Goal: Information Seeking & Learning: Learn about a topic

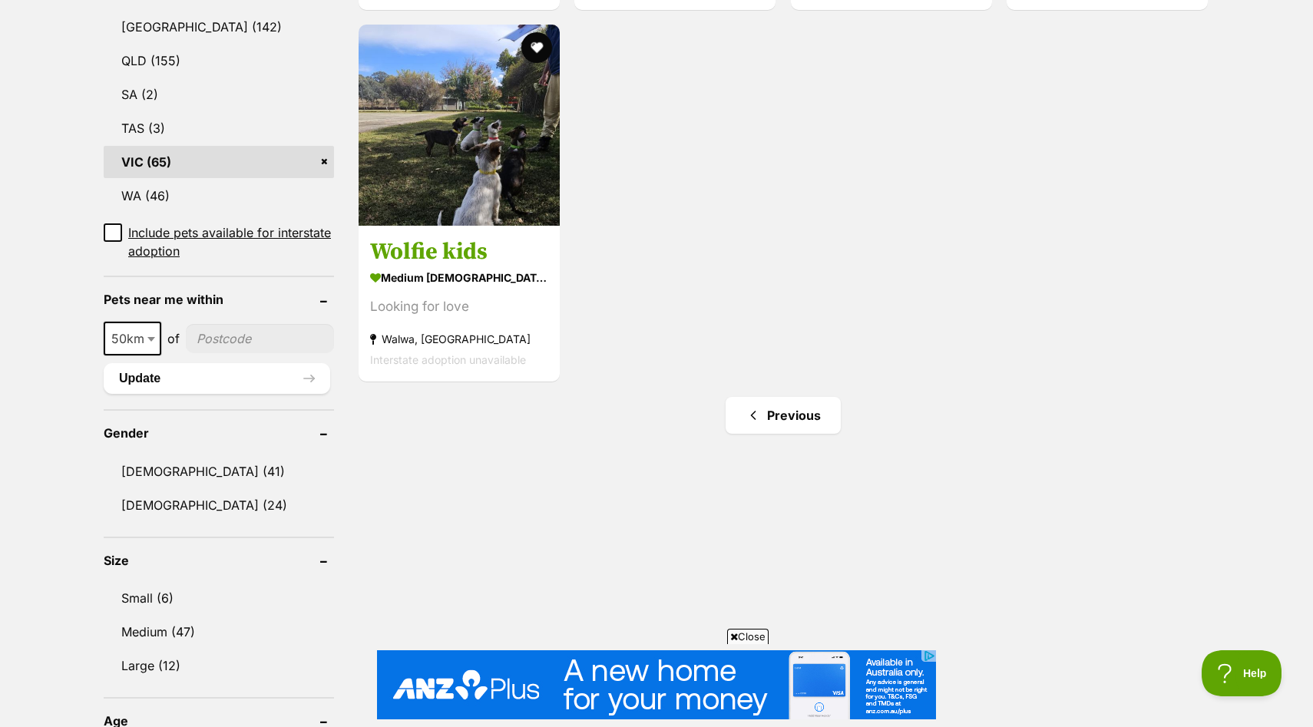
scroll to position [854, 0]
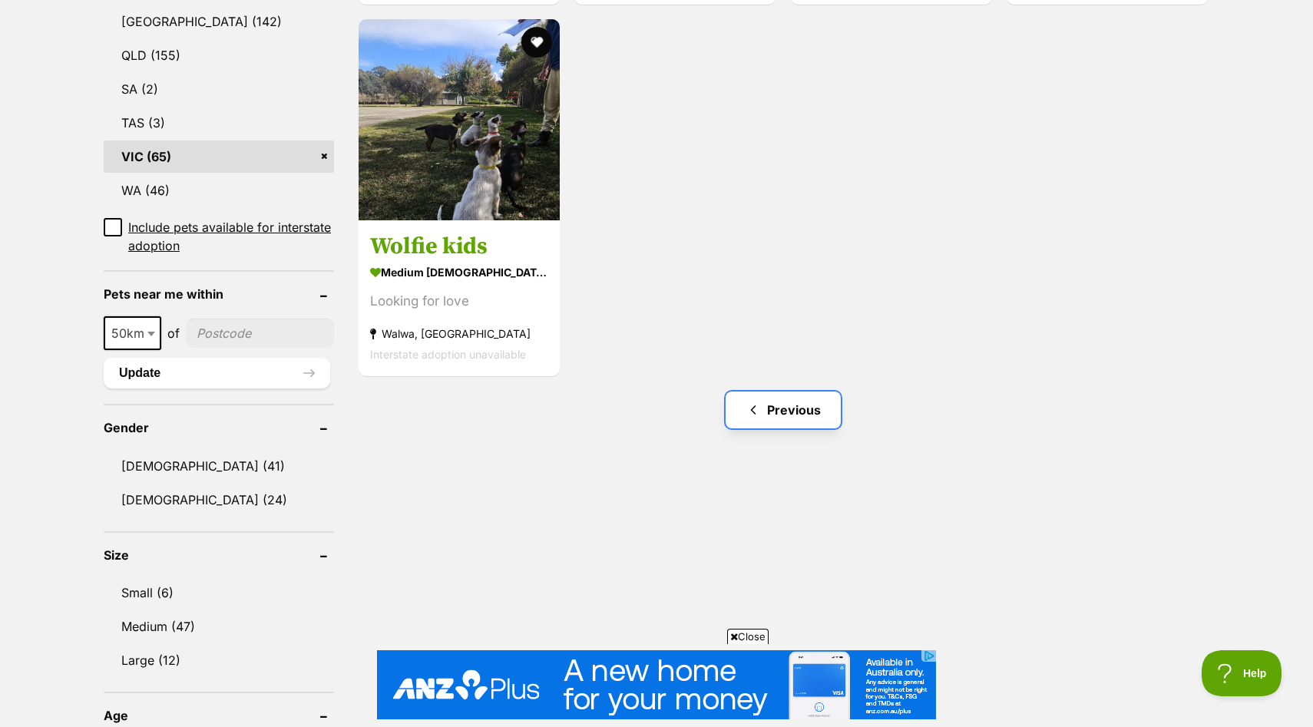
click at [785, 392] on link "Previous" at bounding box center [783, 410] width 115 height 37
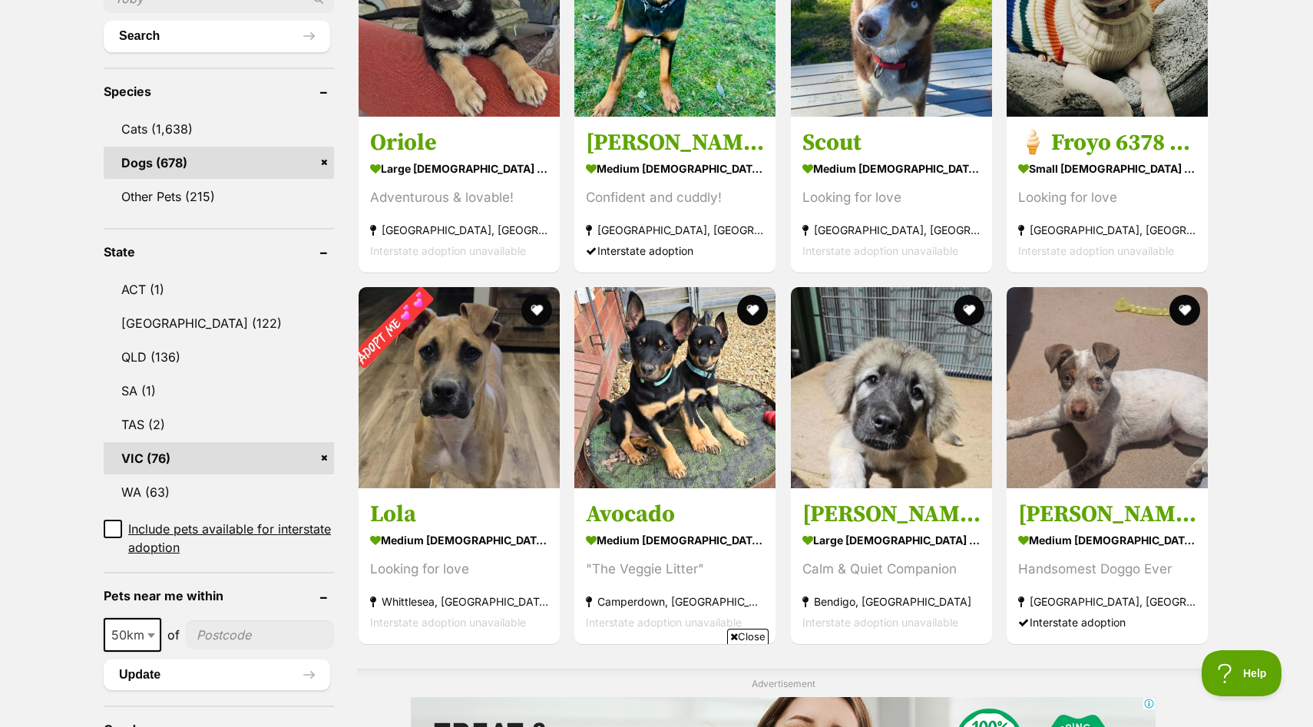
scroll to position [585, 0]
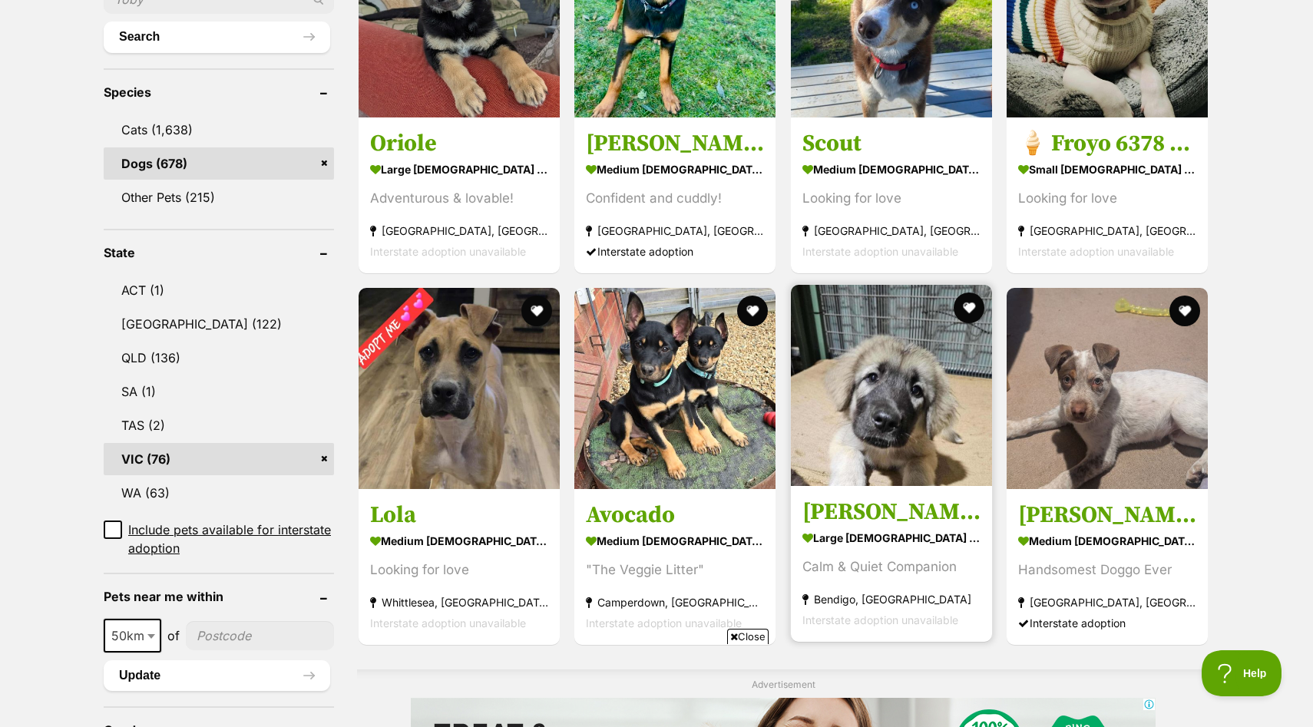
click at [916, 527] on section "large female Dog Calm & Quiet Companion Bendigo, VIC Interstate adoption unavai…" at bounding box center [891, 579] width 178 height 104
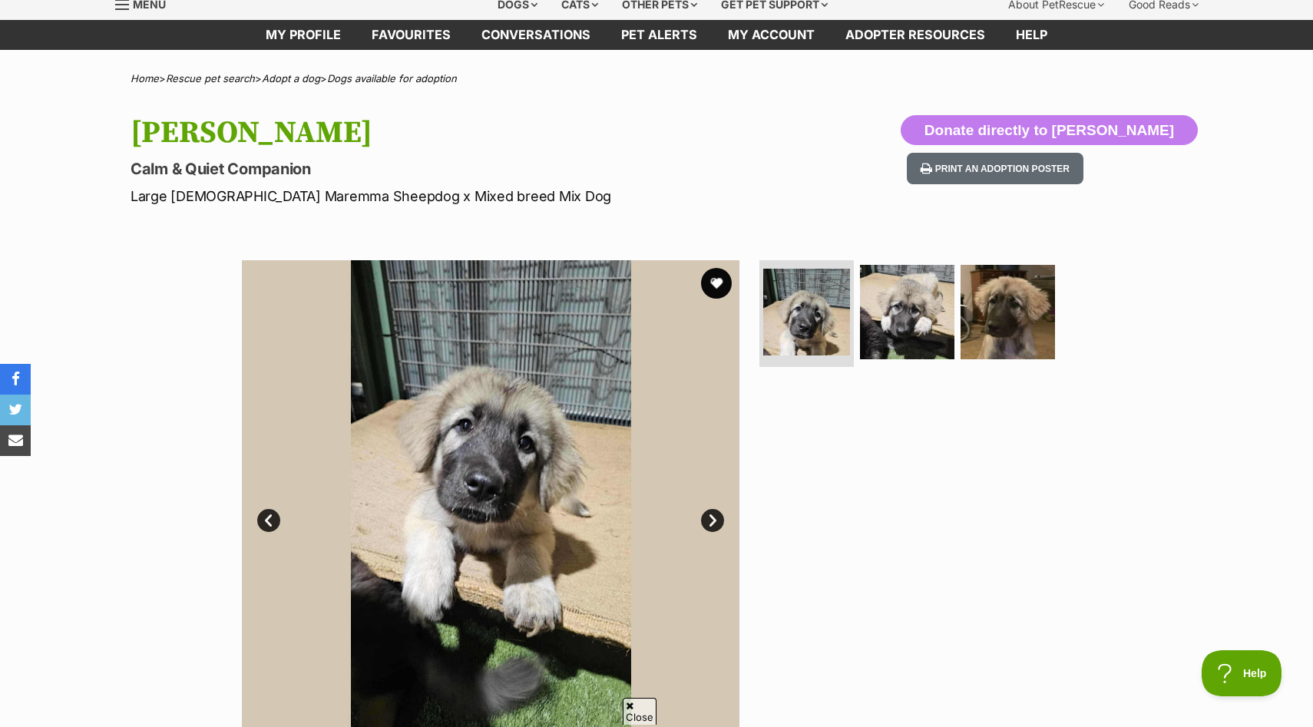
scroll to position [61, 0]
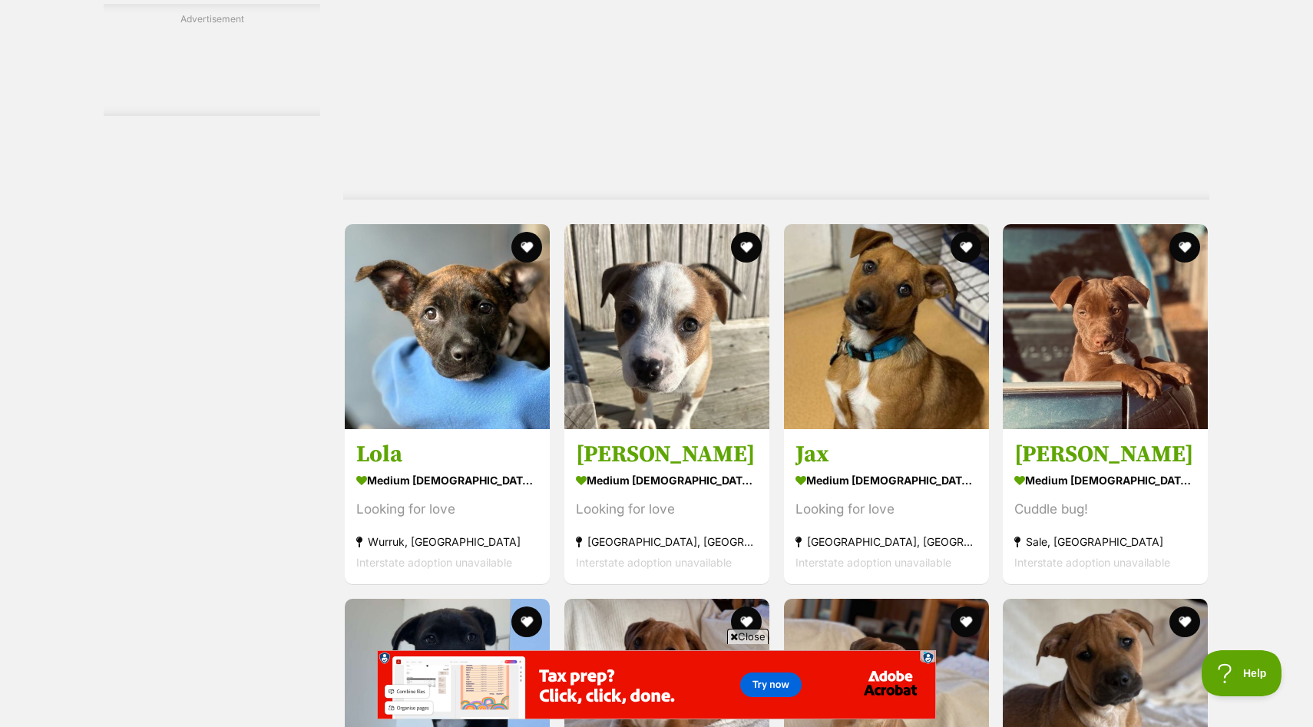
scroll to position [2857, 0]
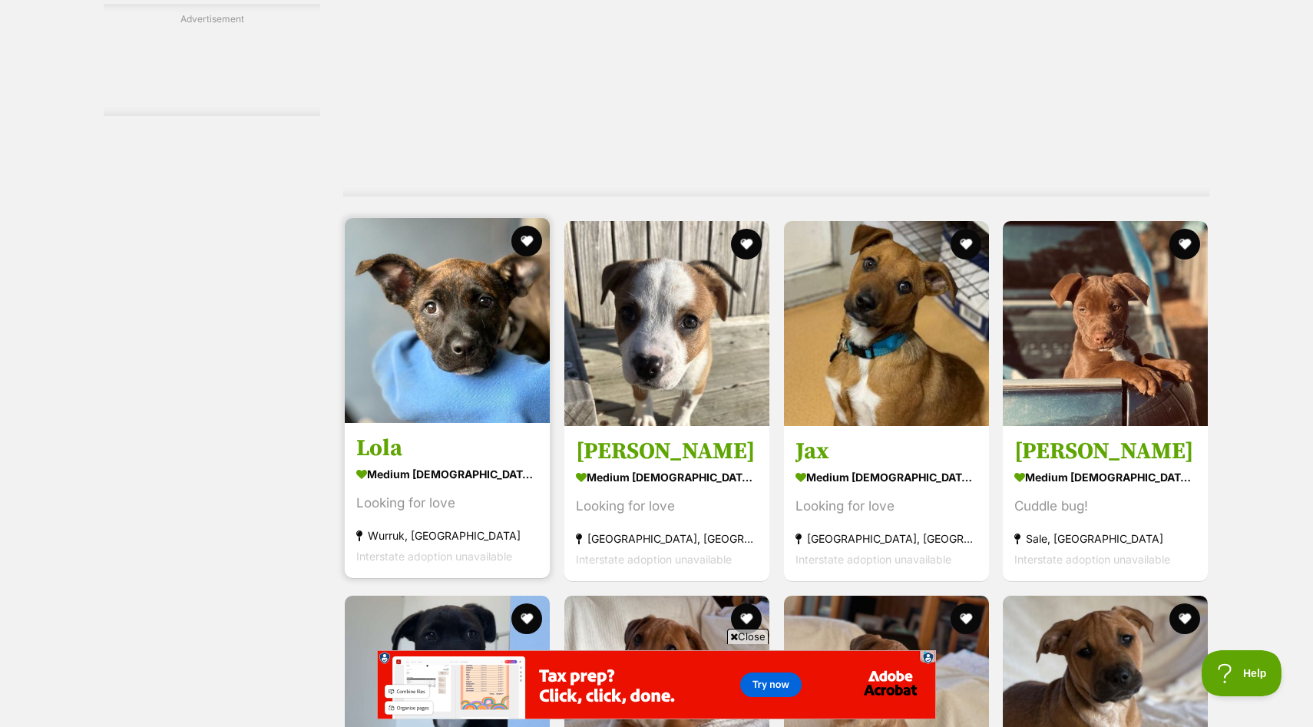
click at [377, 463] on strong "medium [DEMOGRAPHIC_DATA] Dog" at bounding box center [447, 474] width 182 height 22
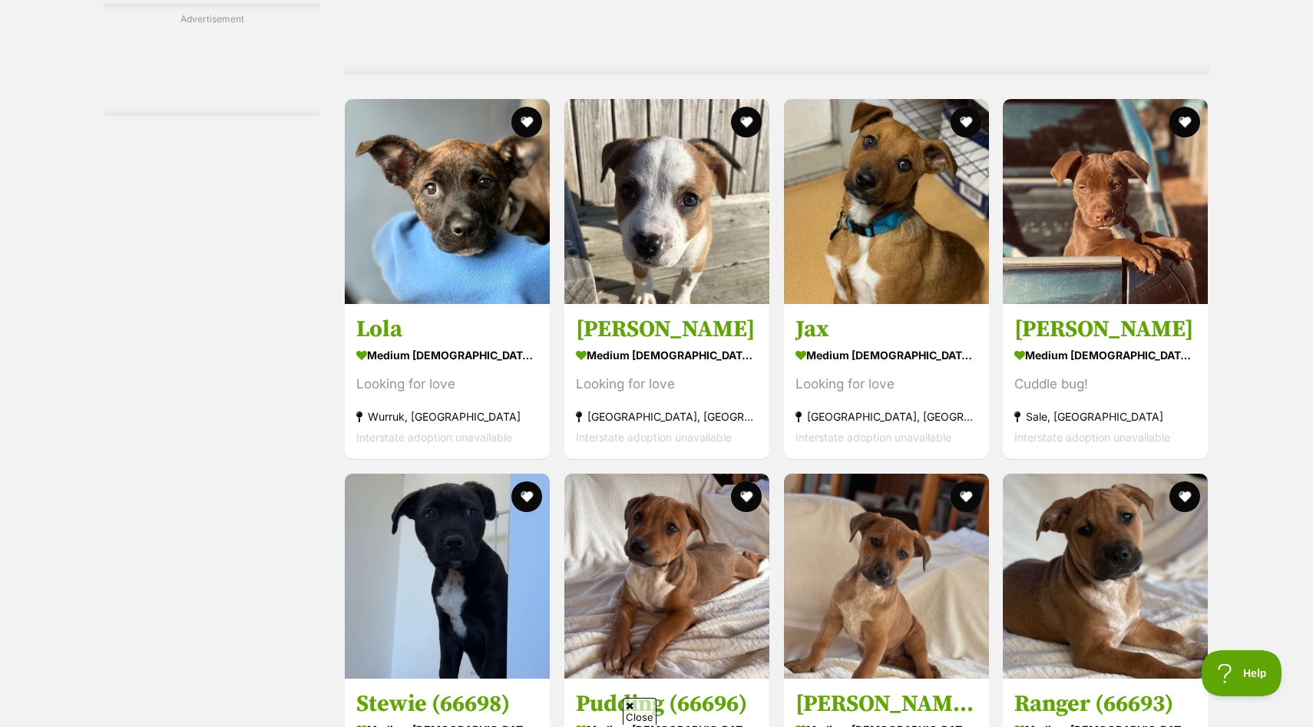
scroll to position [2734, 0]
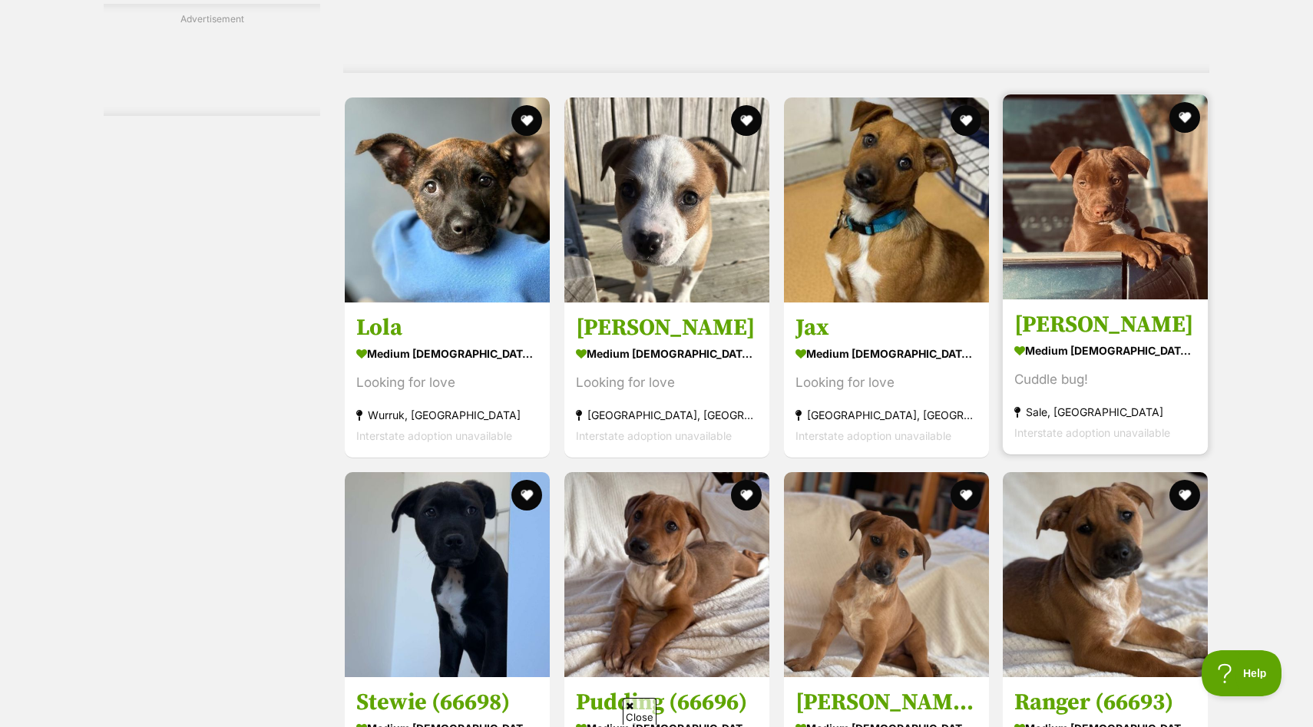
click at [1103, 339] on section "medium male Dog Cuddle bug! Sale, VIC Interstate adoption unavailable" at bounding box center [1105, 391] width 182 height 104
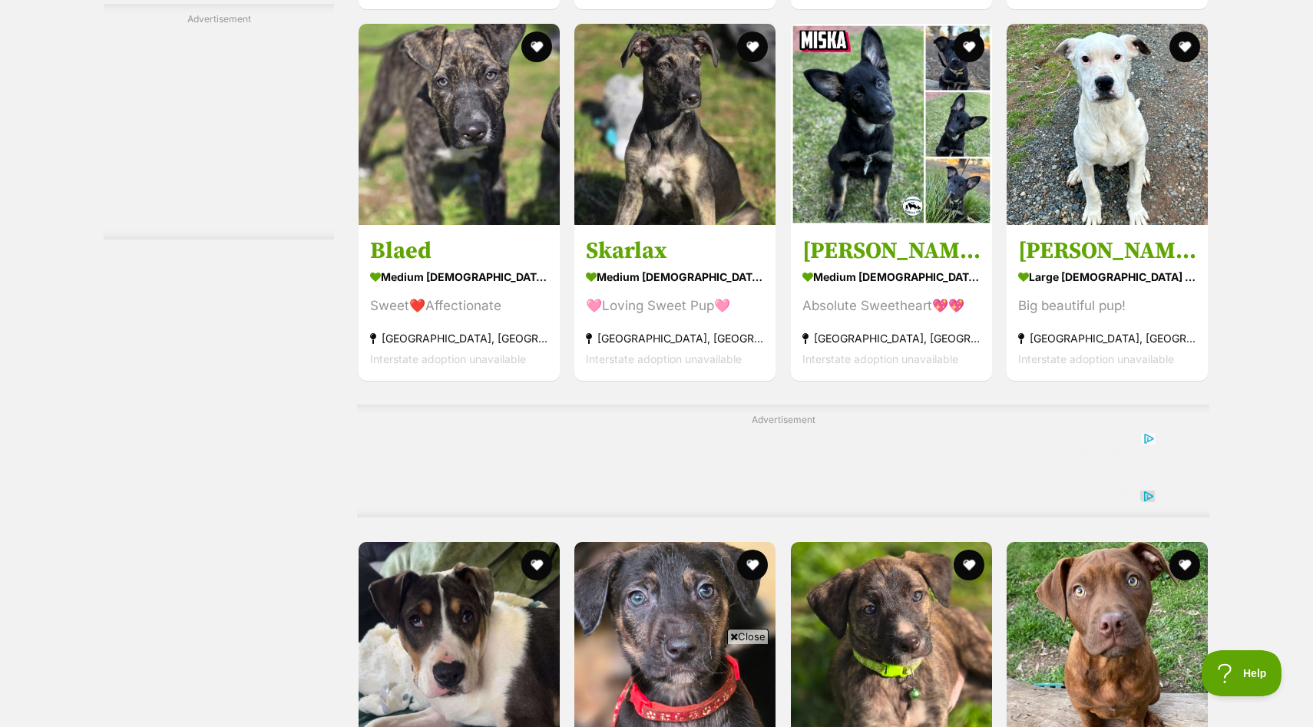
scroll to position [6601, 0]
